Goal: Task Accomplishment & Management: Manage account settings

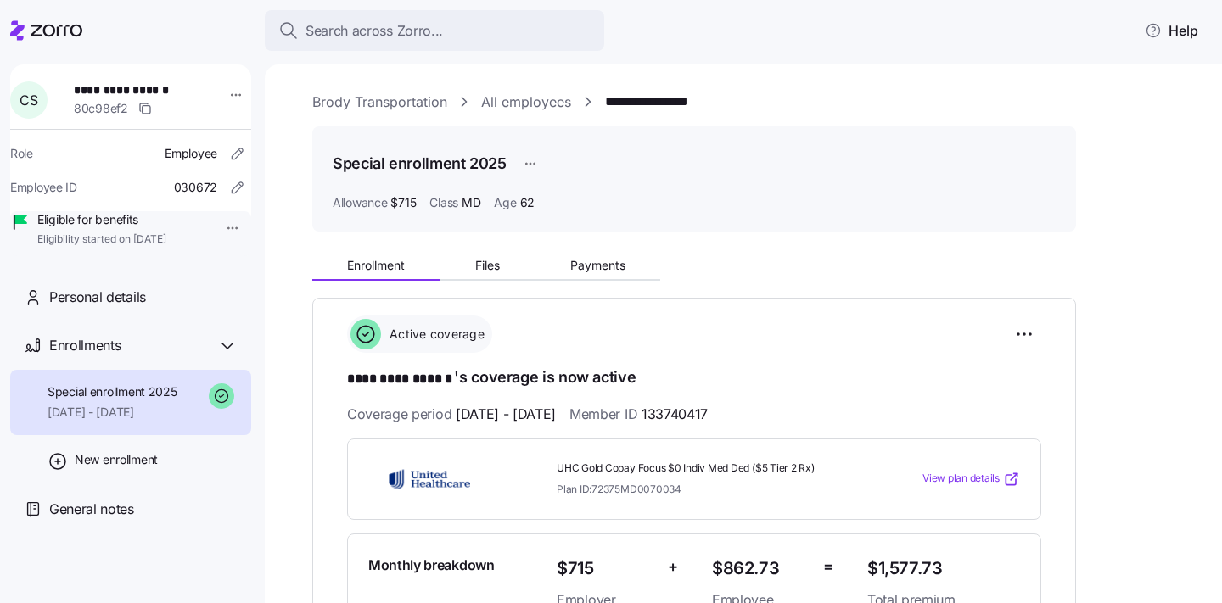
scroll to position [512, 0]
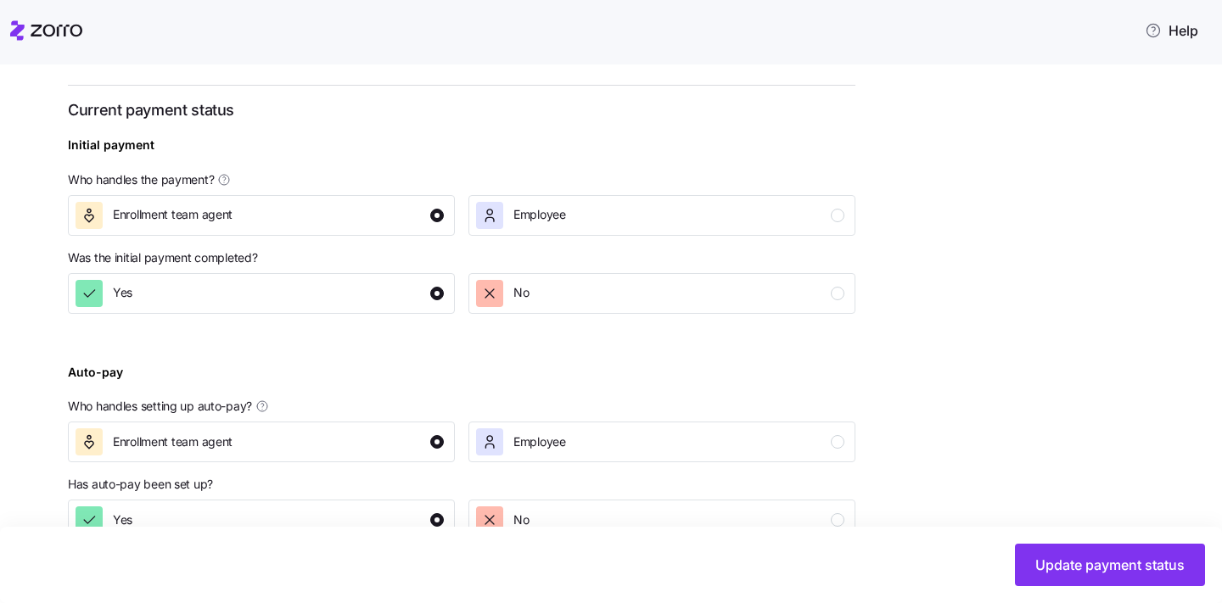
scroll to position [596, 0]
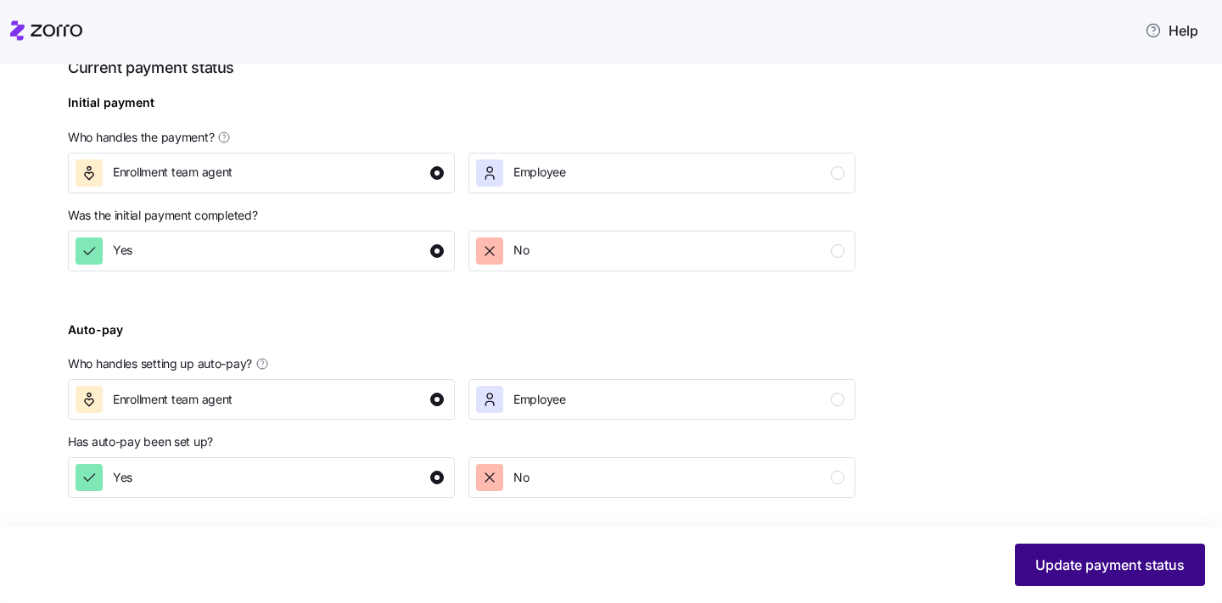
click at [1044, 556] on span "Update payment status" at bounding box center [1109, 565] width 149 height 20
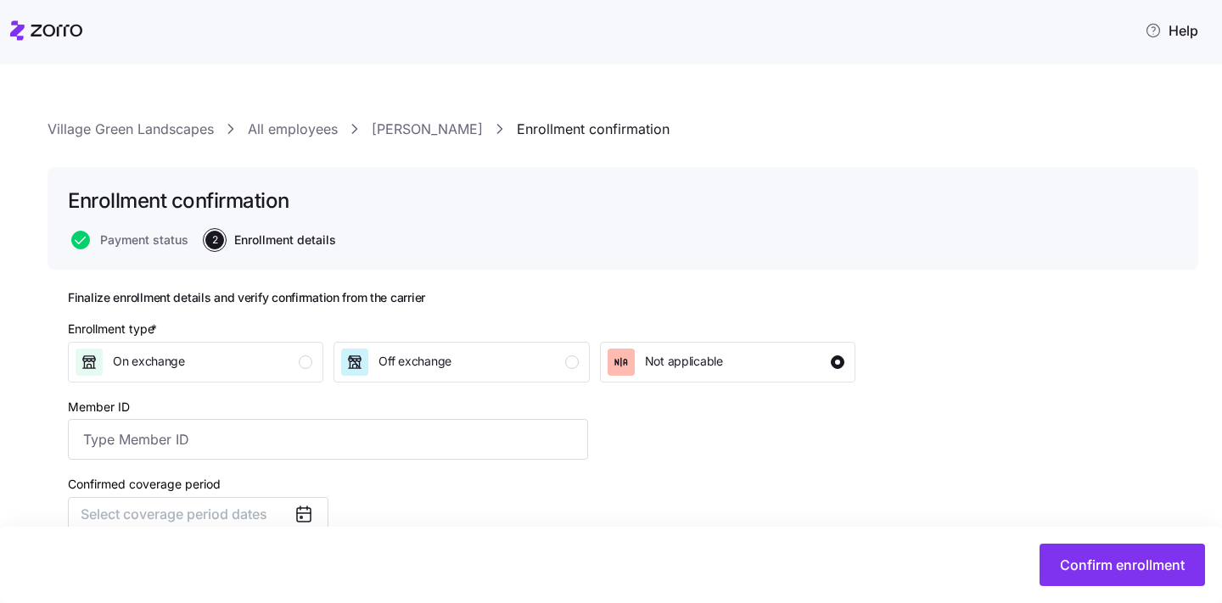
type input "131127807001"
checkbox input "false"
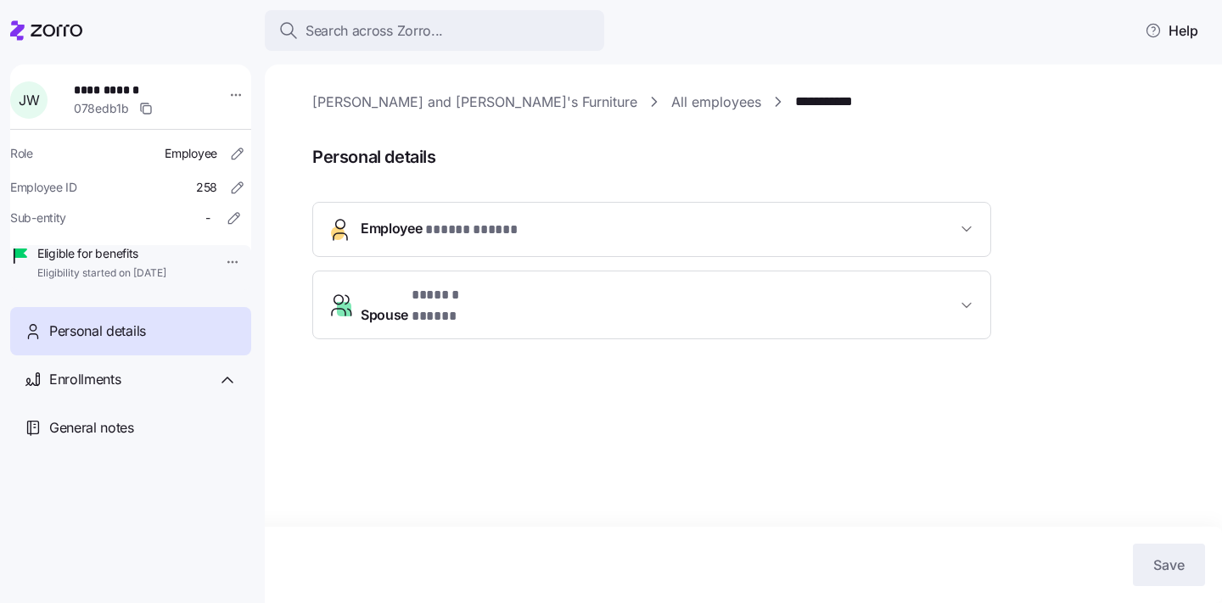
click at [109, 355] on div "Personal details" at bounding box center [130, 331] width 241 height 48
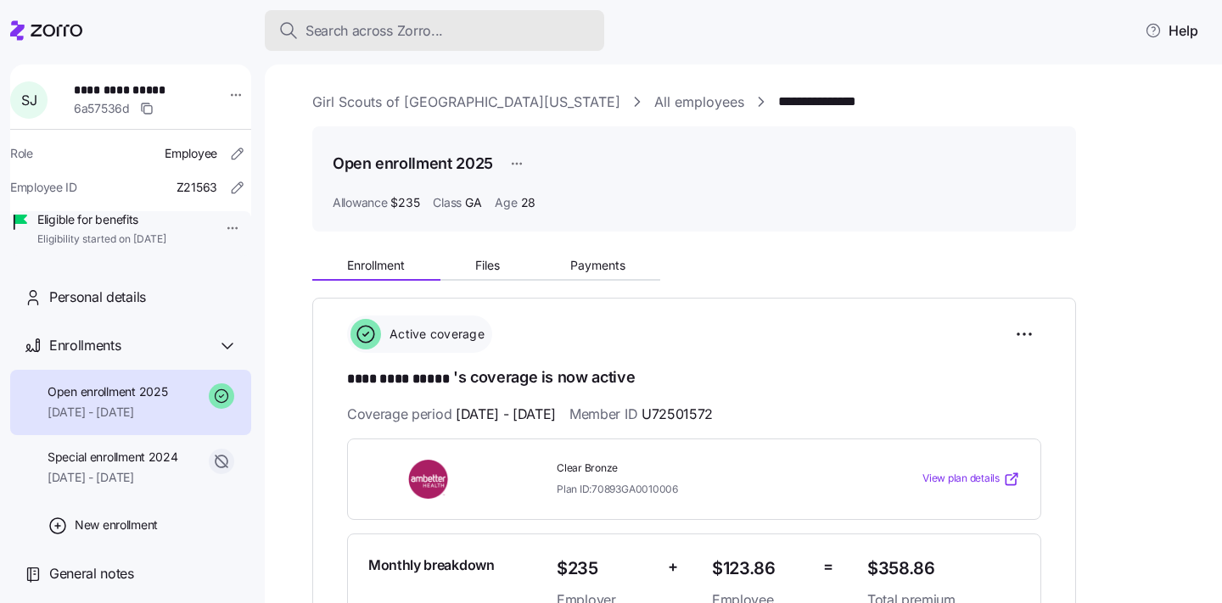
click at [331, 33] on span "Search across Zorro..." at bounding box center [373, 30] width 137 height 21
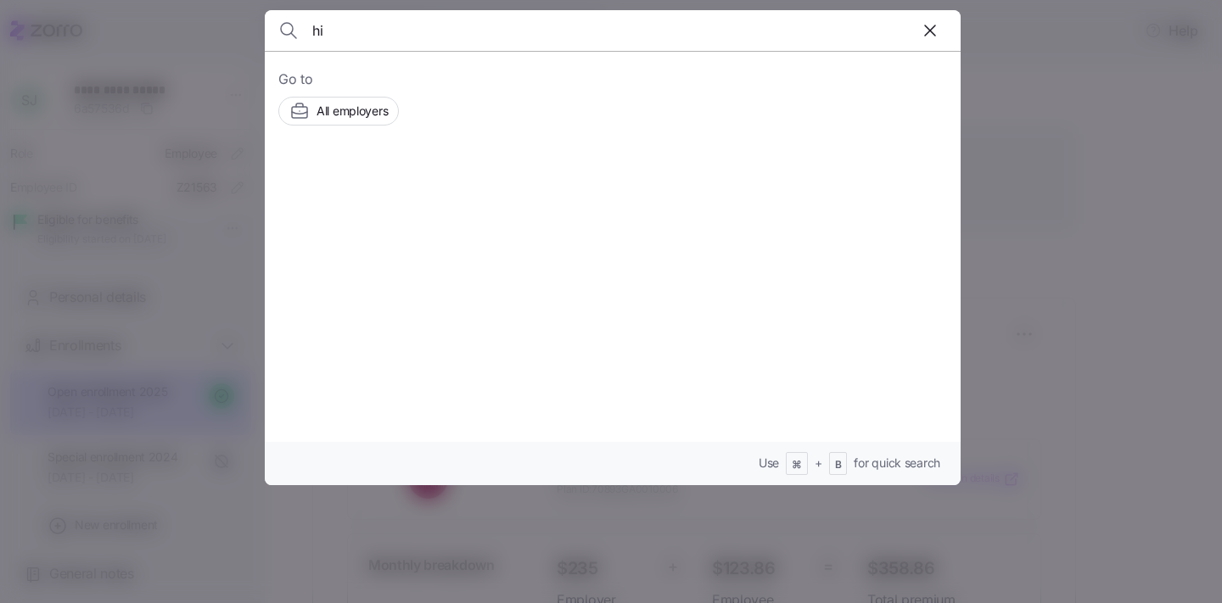
type input "h"
type input "paul fahey"
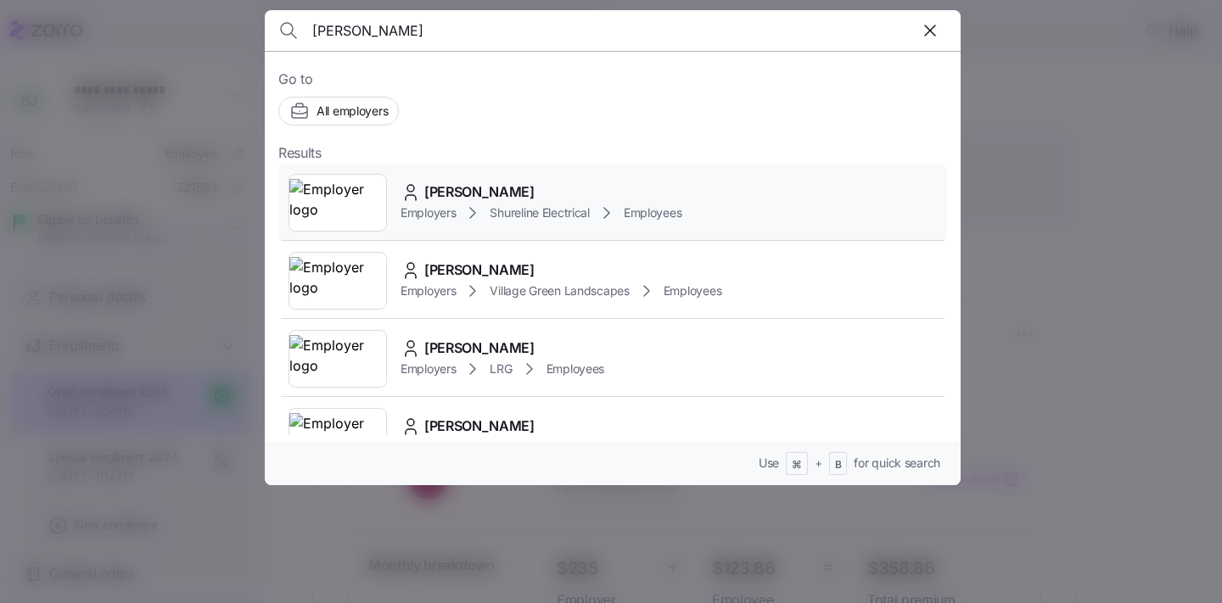
click at [383, 237] on div "Paul Fahey Employers Shureline Electrical Employees" at bounding box center [612, 203] width 668 height 78
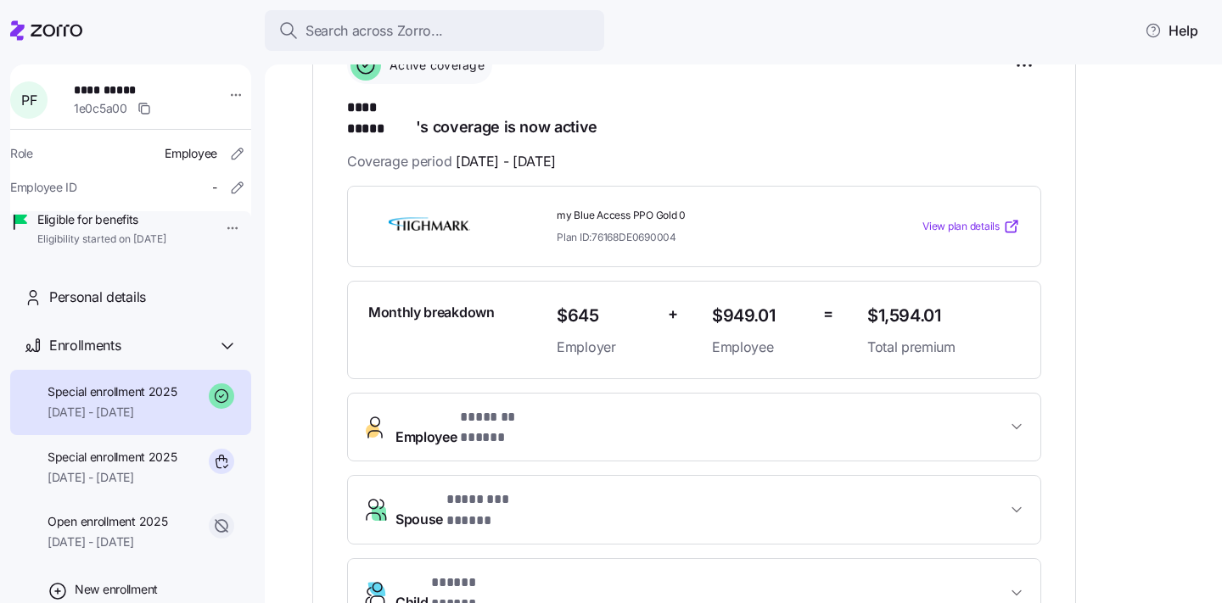
scroll to position [313, 0]
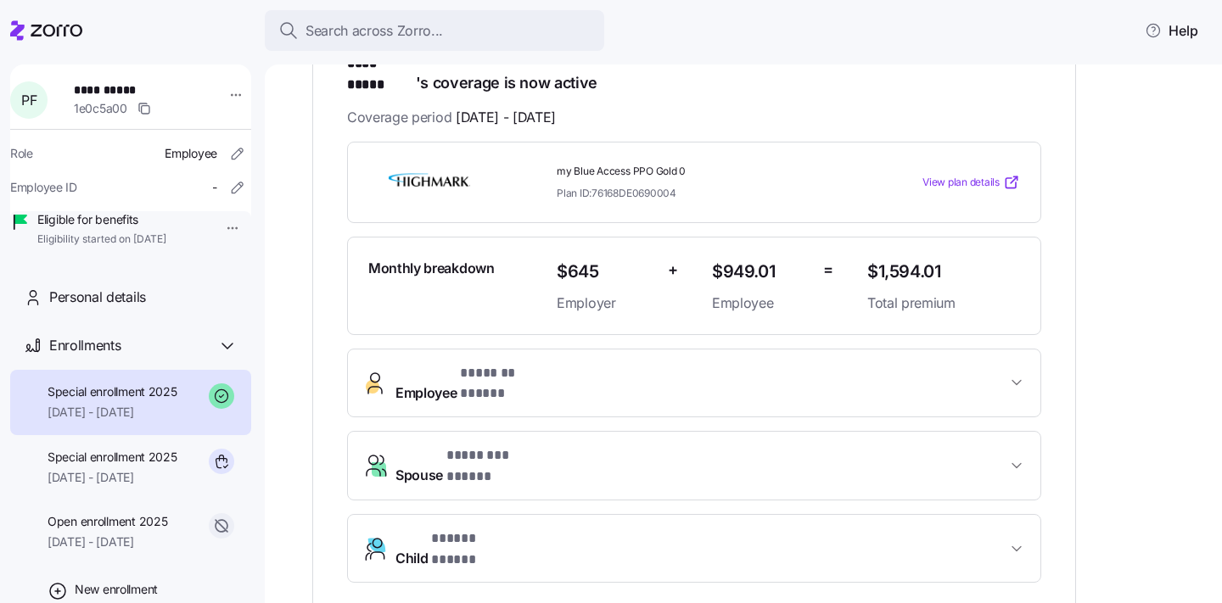
click at [553, 374] on button "Employee * ******* ***** *" at bounding box center [694, 383] width 692 height 68
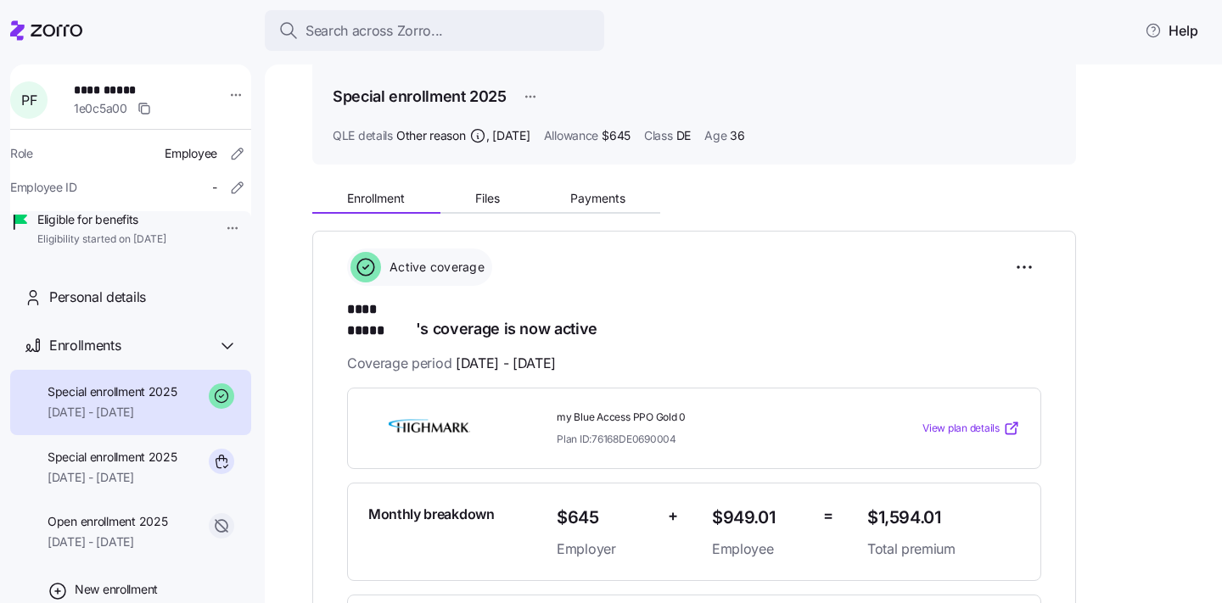
scroll to position [0, 0]
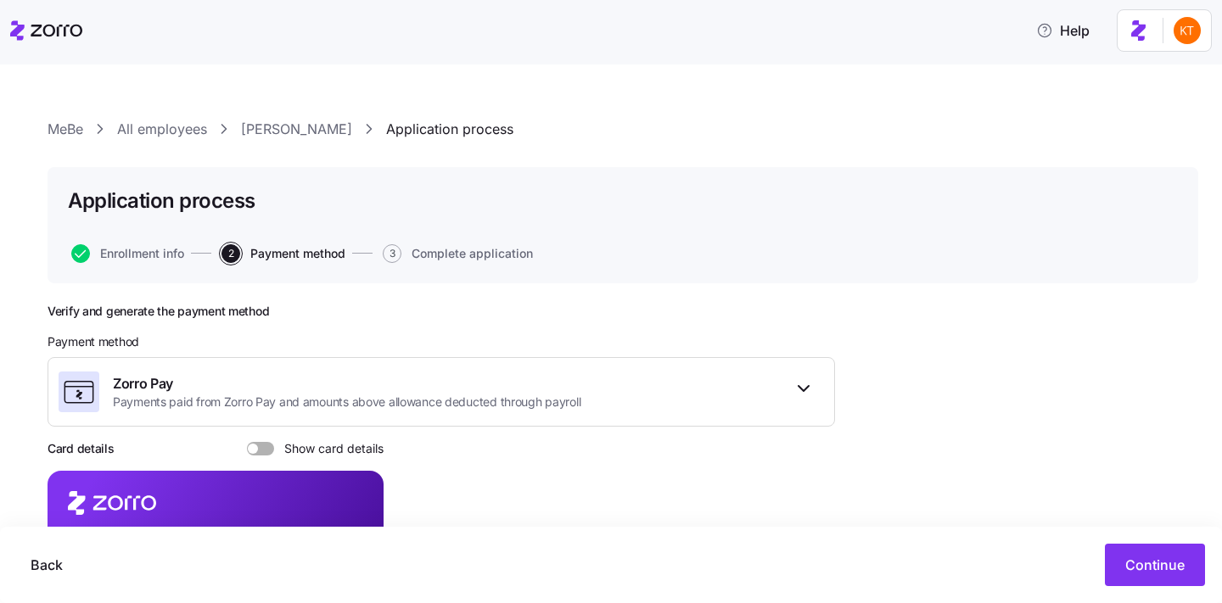
click at [110, 128] on icon at bounding box center [100, 128] width 20 height 17
click at [126, 132] on link "All employees" at bounding box center [162, 129] width 90 height 21
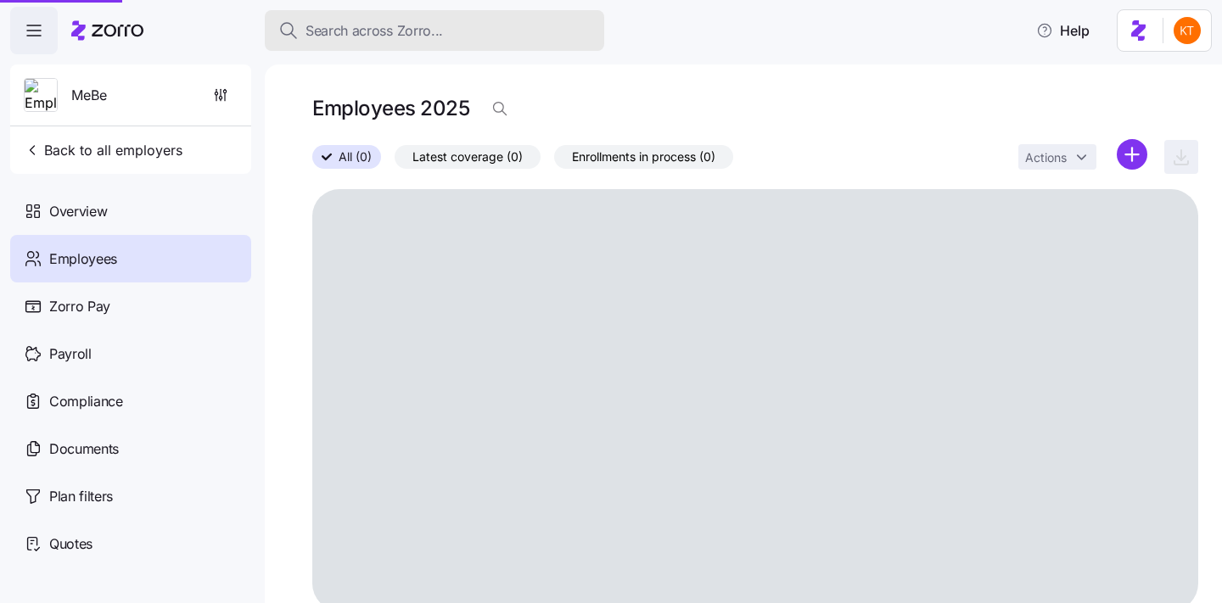
click at [351, 25] on span "Search across Zorro..." at bounding box center [373, 30] width 137 height 21
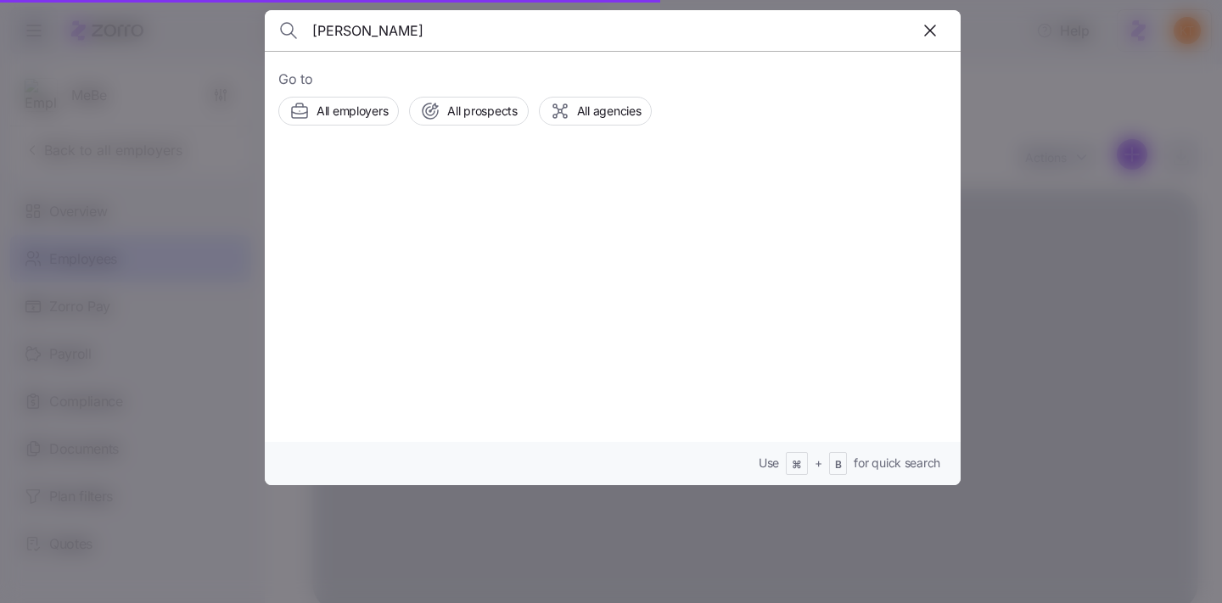
type input "daniel wiener"
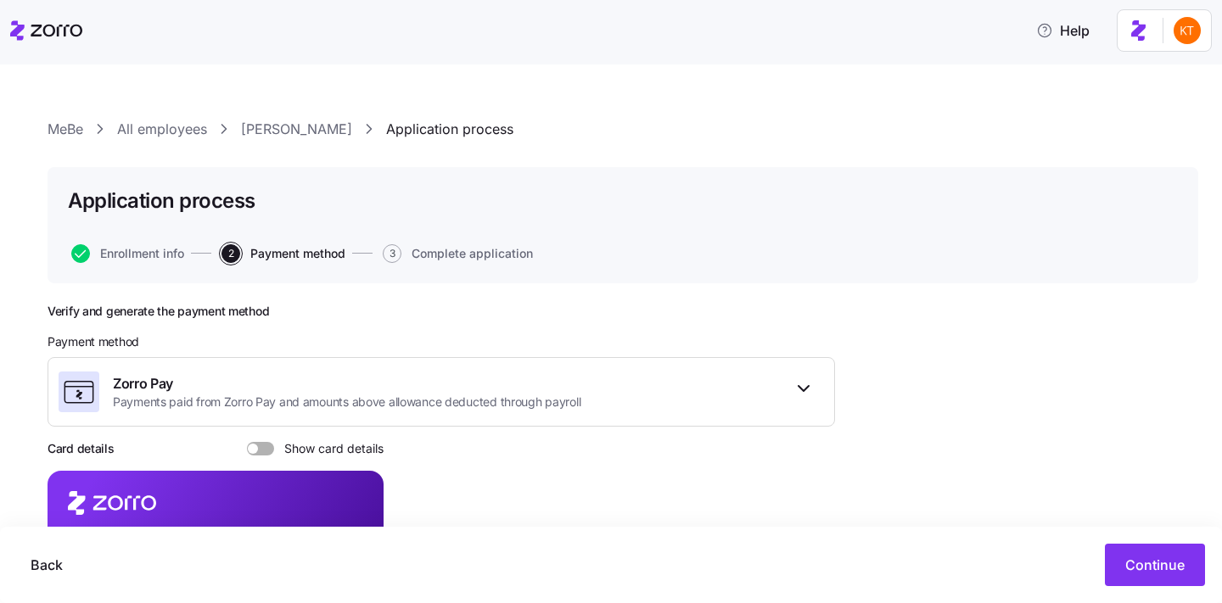
click at [176, 137] on link "All employees" at bounding box center [162, 129] width 90 height 21
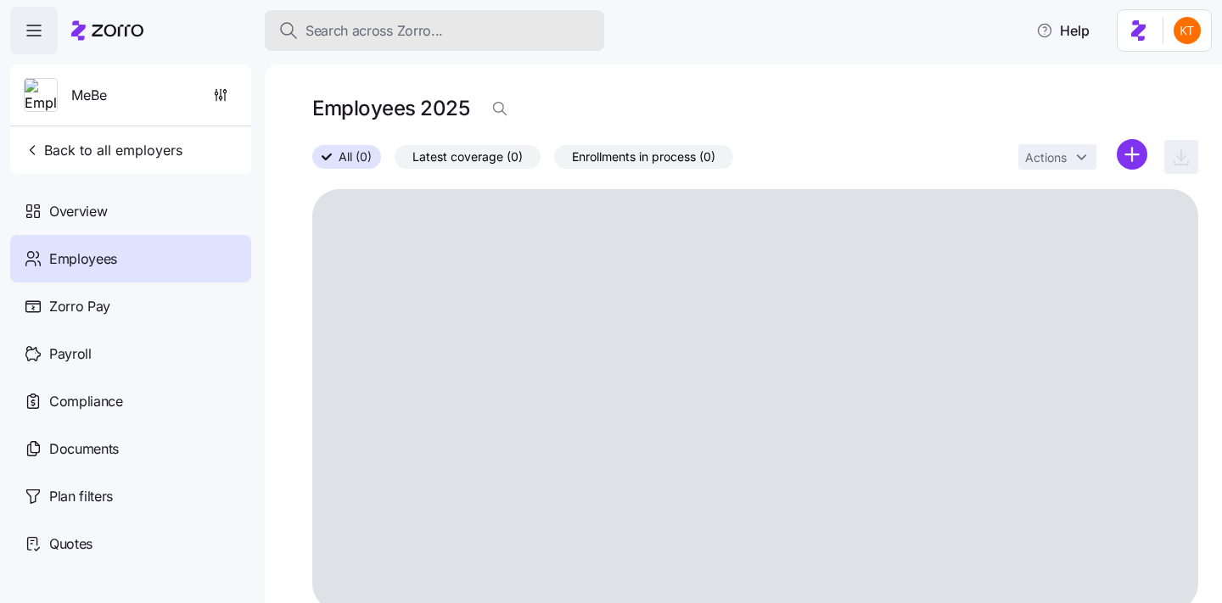
click at [353, 38] on span "Search across Zorro..." at bounding box center [373, 30] width 137 height 21
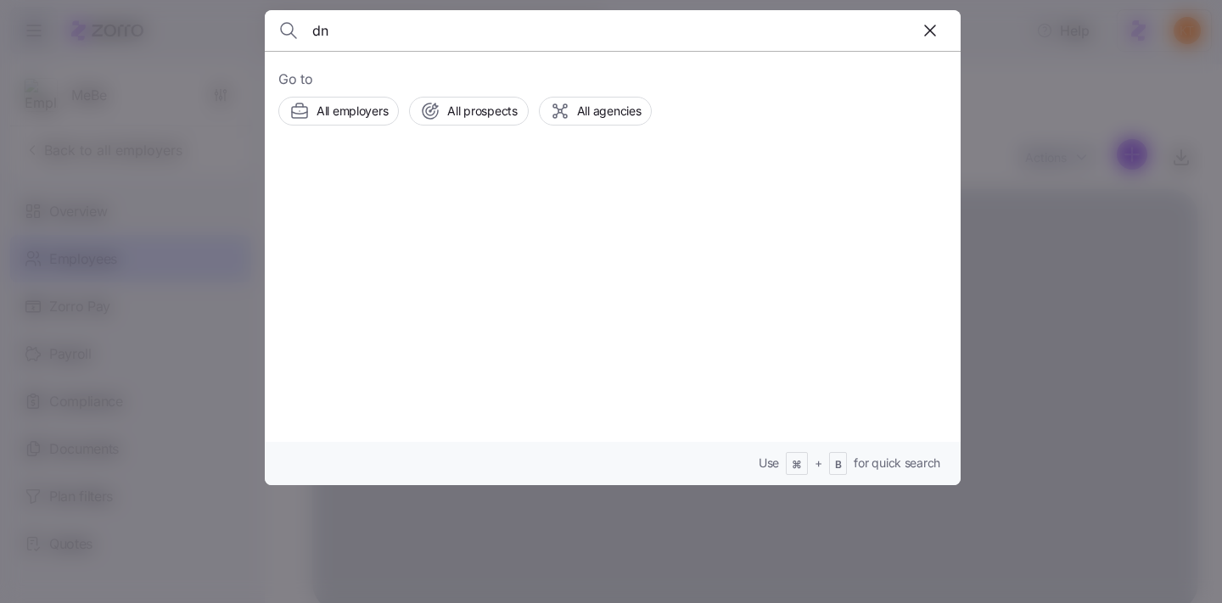
type input "d"
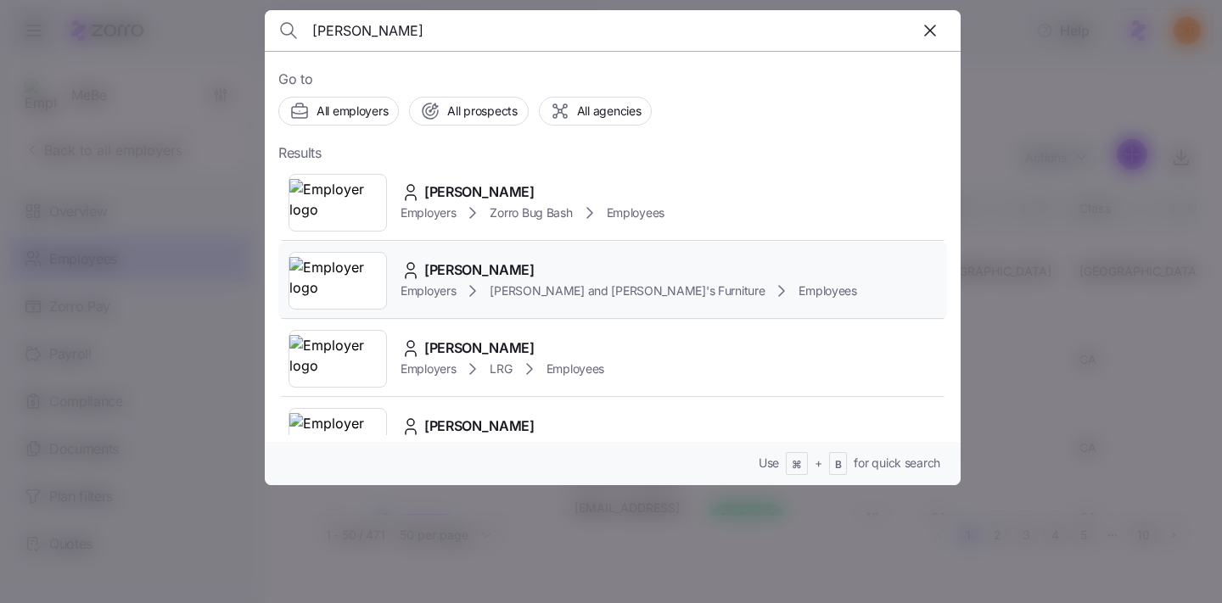
type input "[PERSON_NAME]"
click at [485, 268] on span "[PERSON_NAME]" at bounding box center [479, 270] width 110 height 21
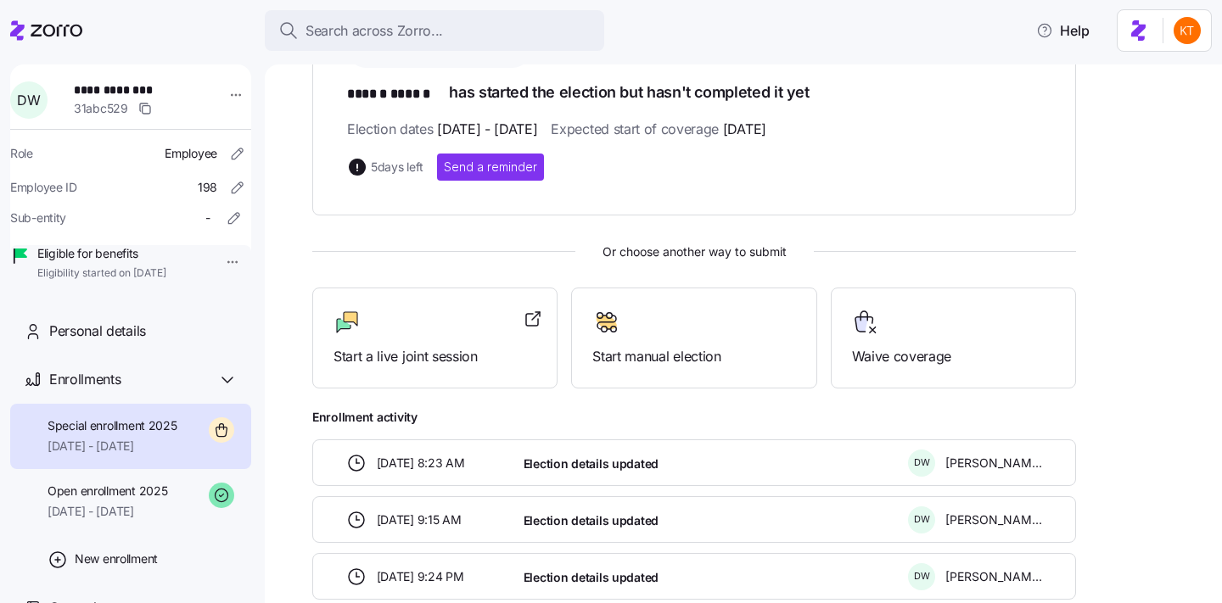
scroll to position [551, 0]
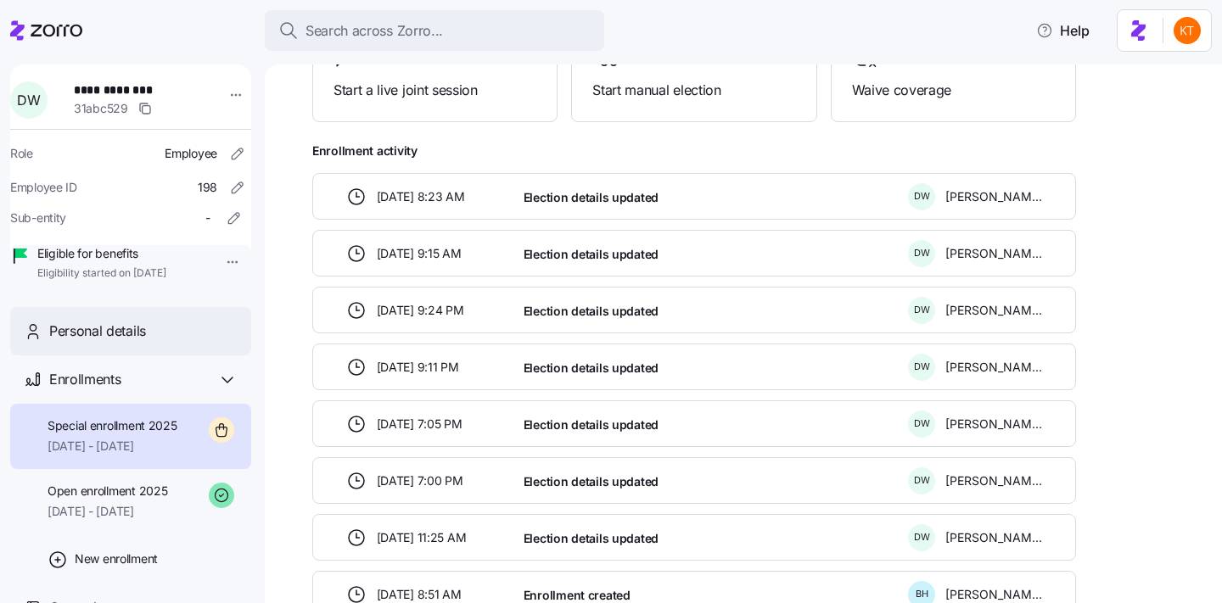
click at [129, 355] on div "Personal details" at bounding box center [130, 331] width 241 height 48
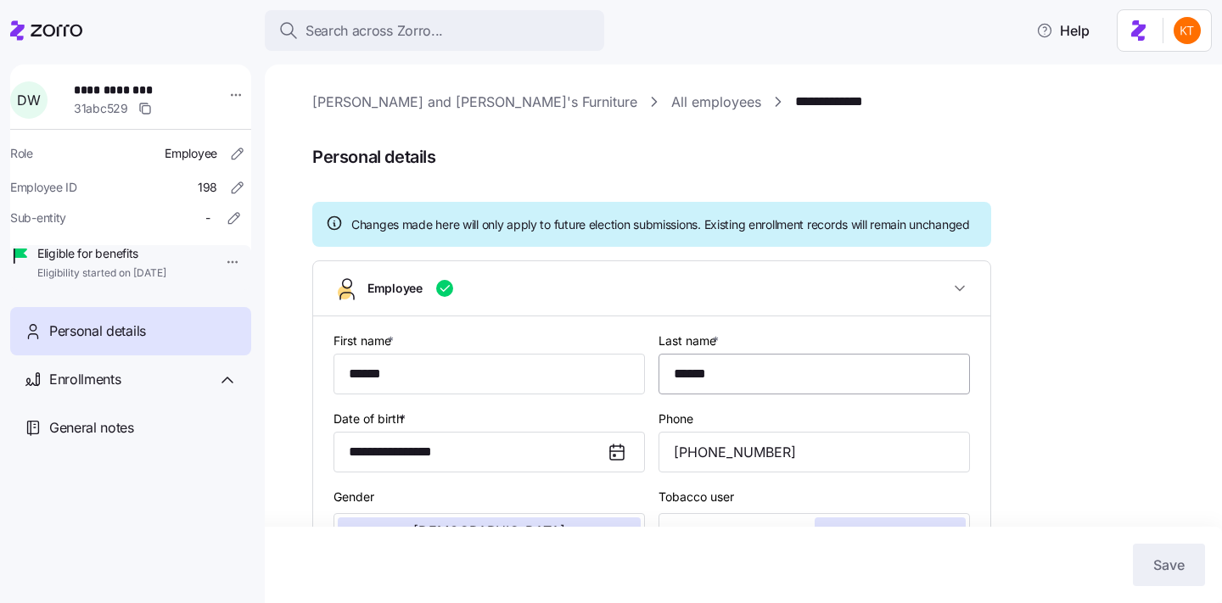
type input "MA"
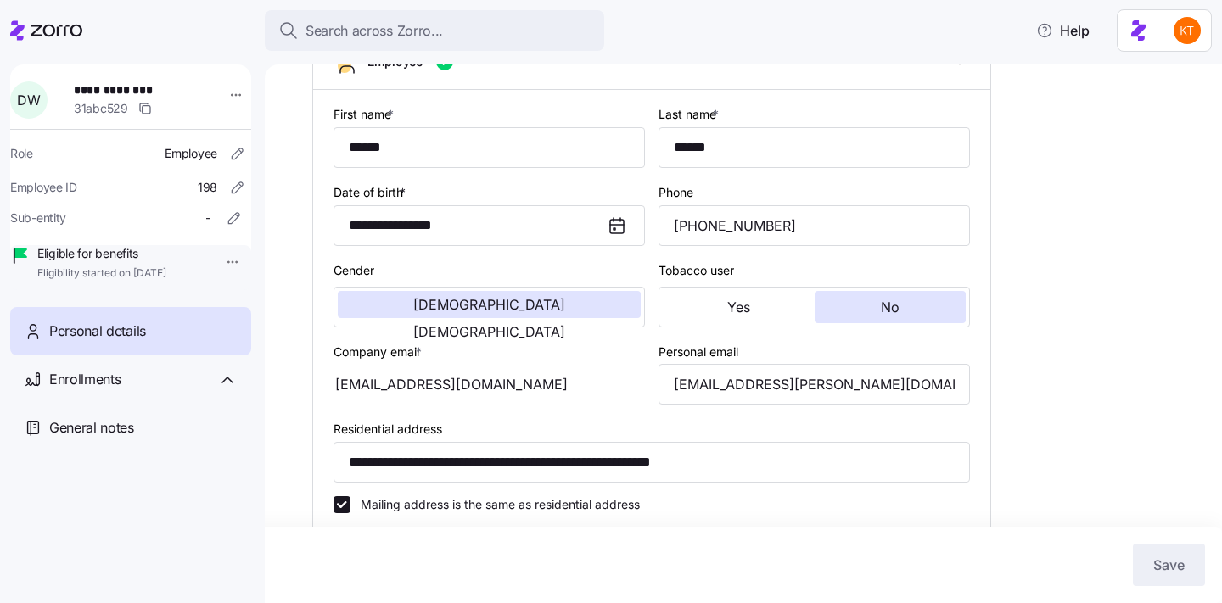
scroll to position [281, 0]
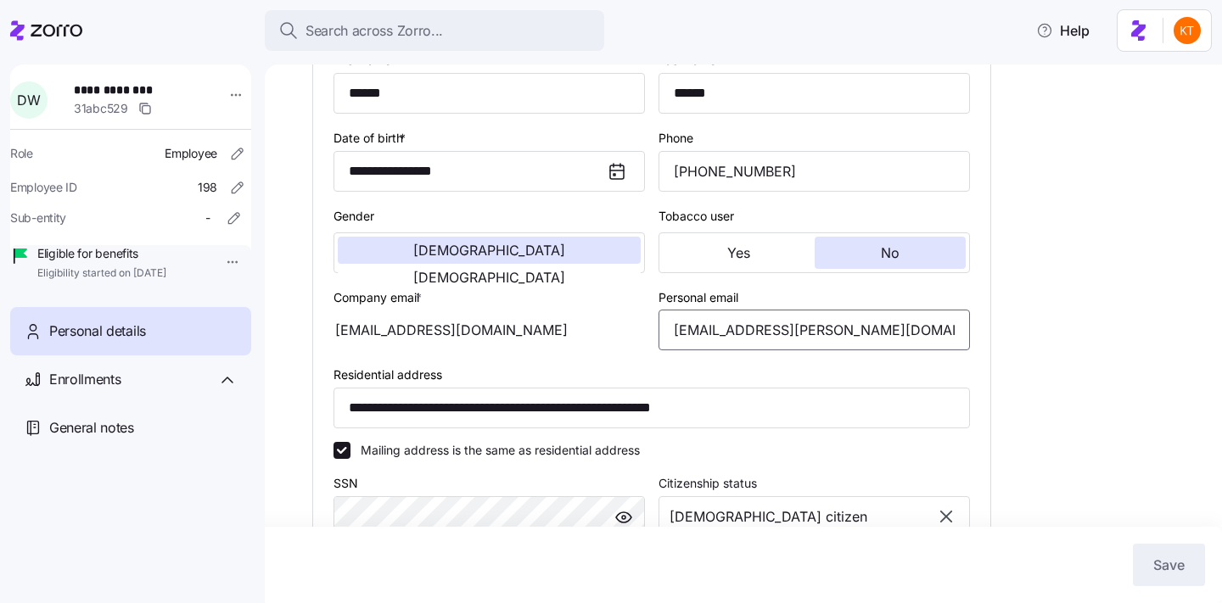
click at [727, 350] on input "[EMAIL_ADDRESS][PERSON_NAME][DOMAIN_NAME]" at bounding box center [813, 330] width 311 height 41
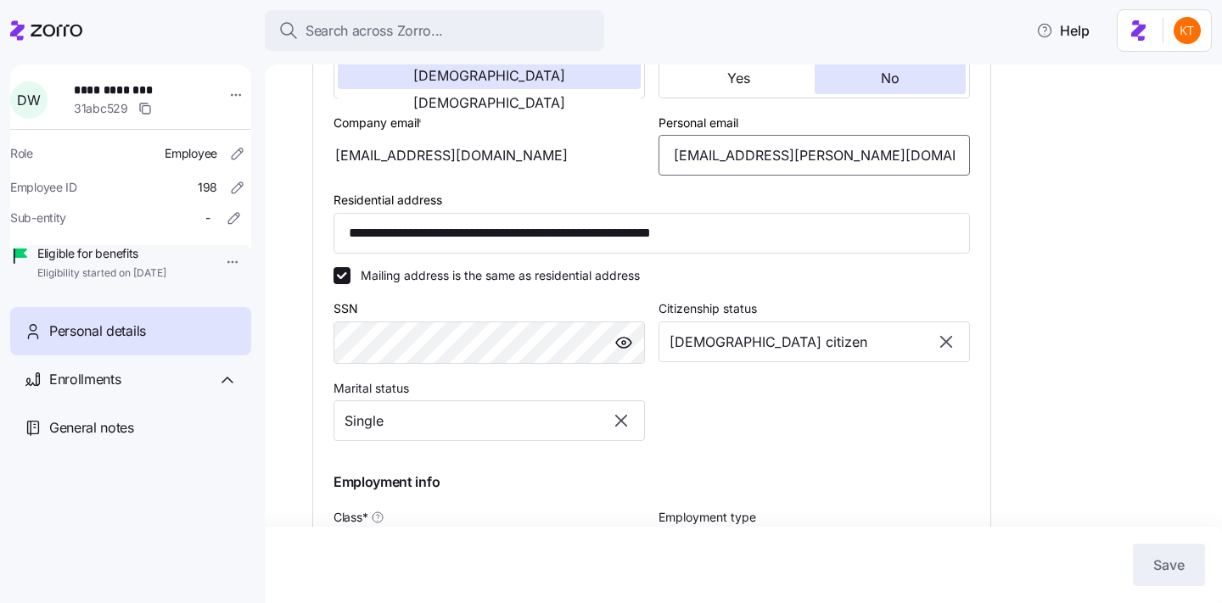
scroll to position [191, 0]
